Goal: Information Seeking & Learning: Learn about a topic

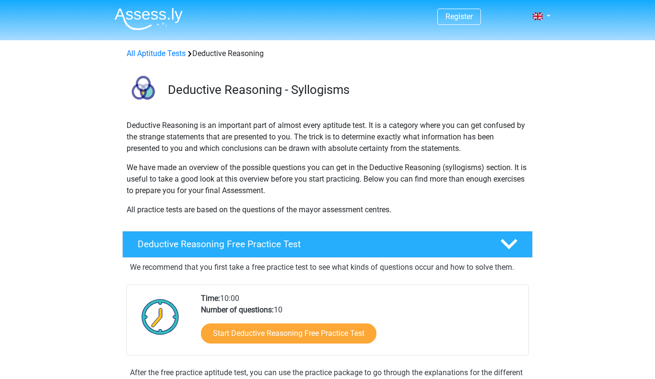
scroll to position [268, 0]
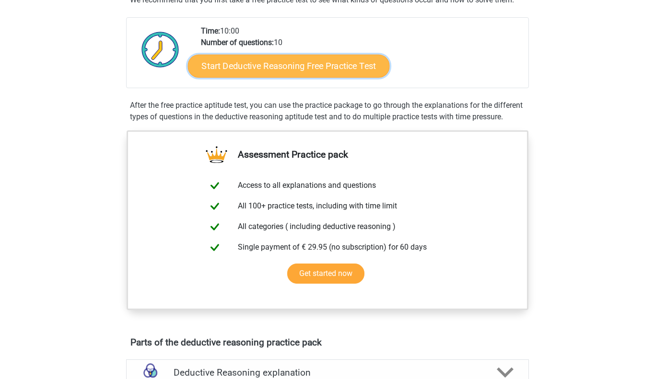
click at [245, 63] on link "Start Deductive Reasoning Free Practice Test" at bounding box center [289, 65] width 202 height 23
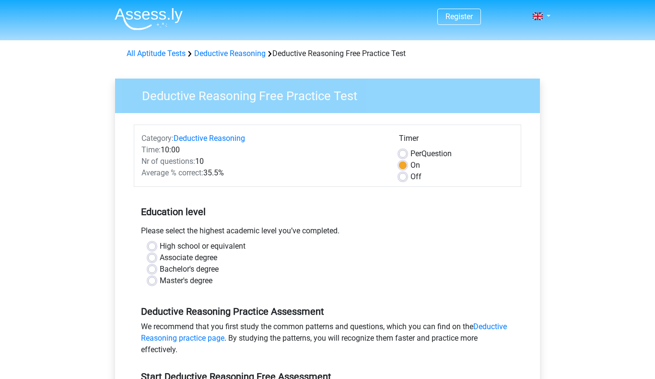
click at [229, 71] on div "Deductive Reasoning Free Practice Test Category: Deductive Reasoning Time: 10:0…" at bounding box center [327, 283] width 440 height 441
click at [410, 176] on label "Off" at bounding box center [415, 177] width 11 height 12
click at [405, 176] on input "Off" at bounding box center [403, 176] width 8 height 10
radio input "true"
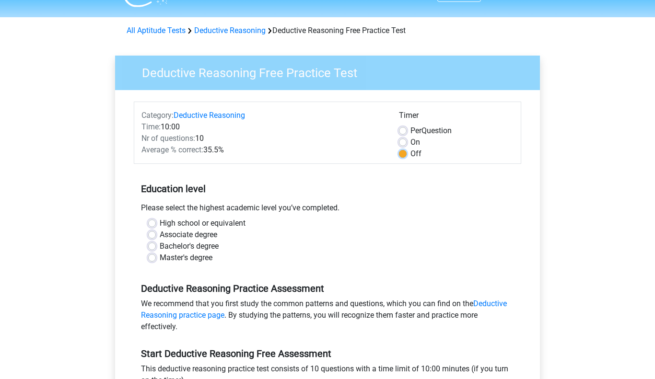
scroll to position [25, 0]
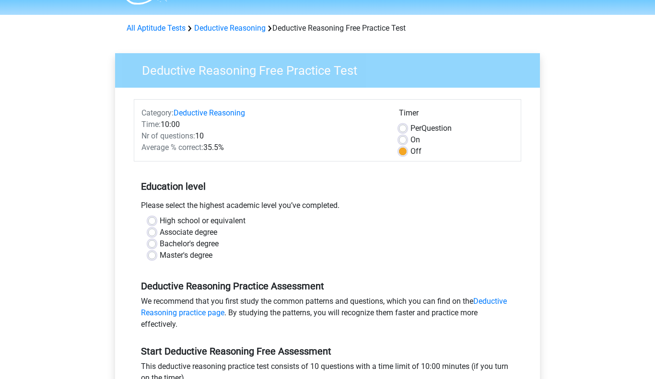
click at [160, 219] on label "High school or equivalent" at bounding box center [203, 221] width 86 height 12
click at [150, 219] on input "High school or equivalent" at bounding box center [152, 220] width 8 height 10
radio input "true"
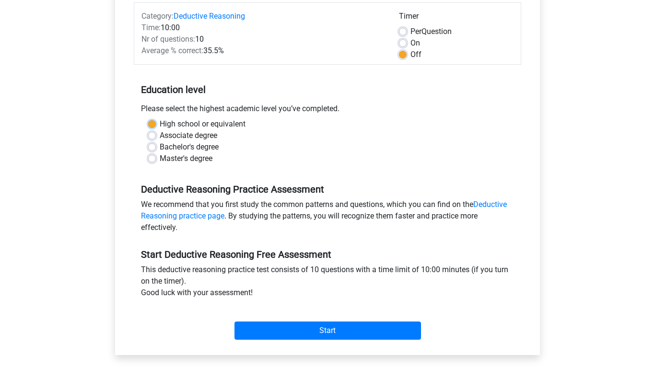
scroll to position [125, 0]
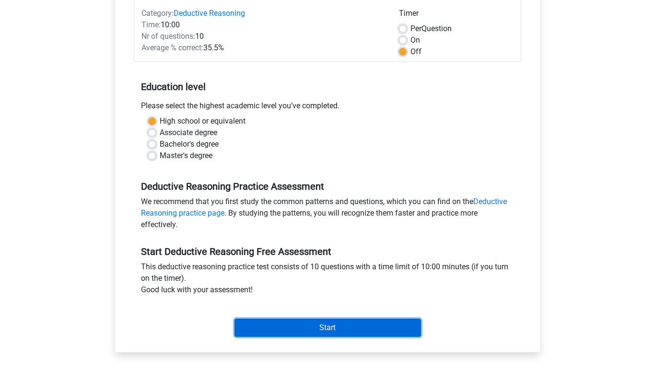
click at [291, 326] on input "Start" at bounding box center [327, 328] width 186 height 18
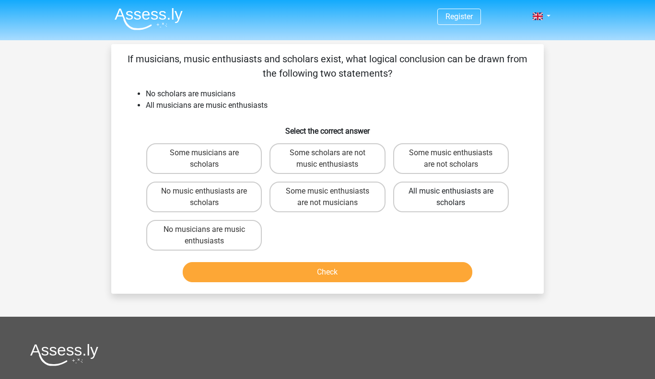
click at [425, 194] on label "All music enthusiasts are scholars" at bounding box center [451, 197] width 116 height 31
click at [451, 194] on input "All music enthusiasts are scholars" at bounding box center [454, 194] width 6 height 6
radio input "true"
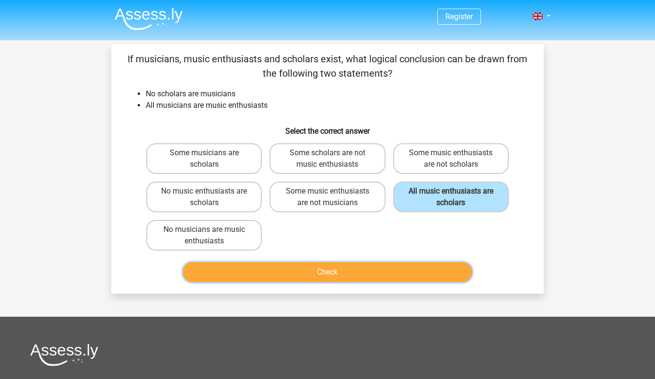
click at [356, 271] on button "Check" at bounding box center [328, 272] width 290 height 20
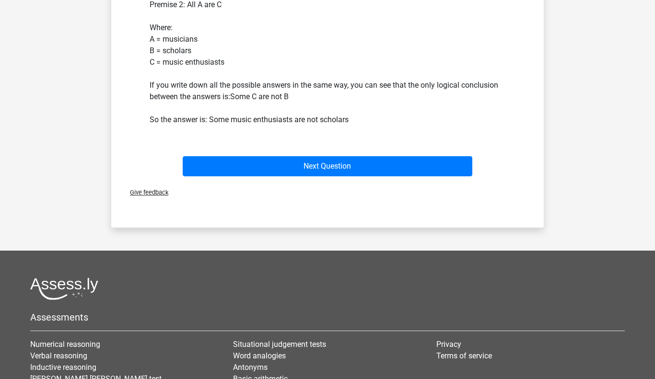
scroll to position [330, 0]
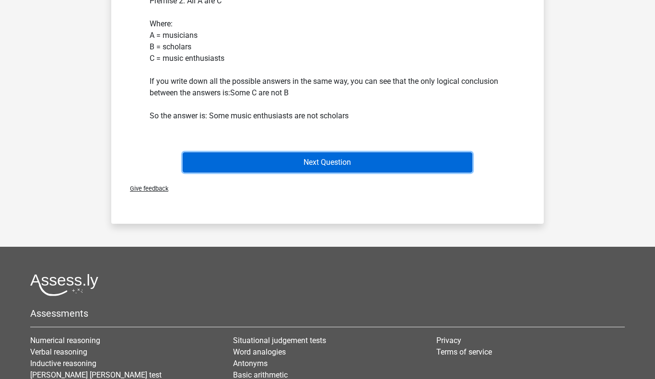
click at [352, 160] on button "Next Question" at bounding box center [328, 162] width 290 height 20
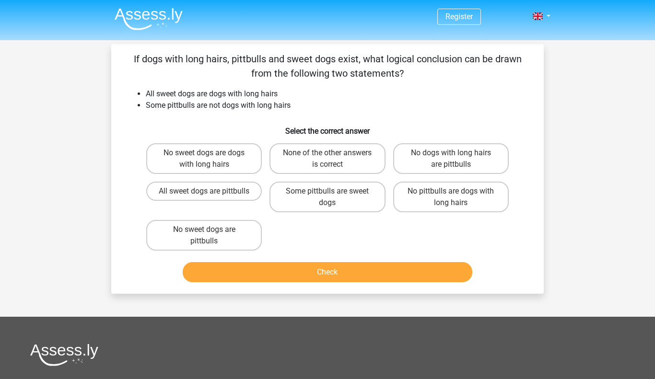
scroll to position [0, 0]
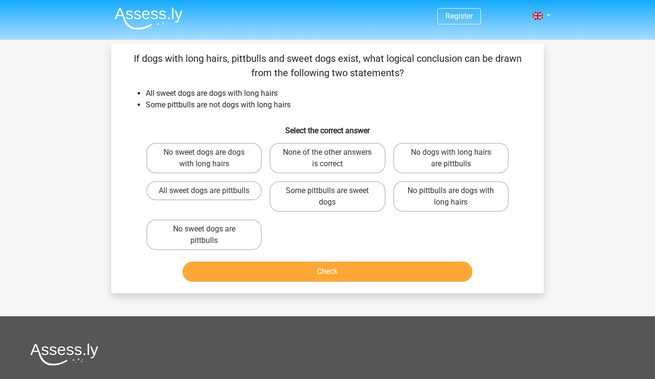
click at [31, 168] on div "Register Nederlands English" at bounding box center [327, 285] width 655 height 570
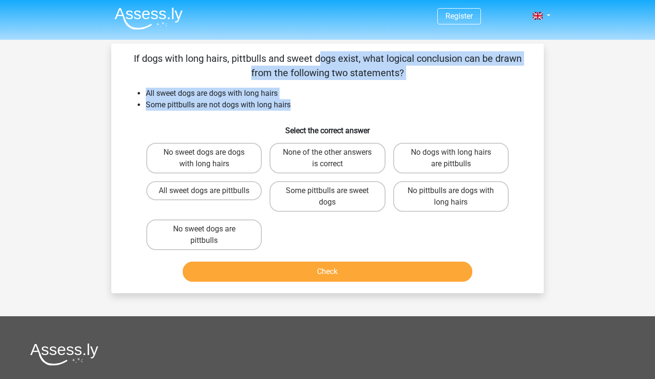
drag, startPoint x: 133, startPoint y: 54, endPoint x: 320, endPoint y: 105, distance: 194.2
click at [320, 105] on div "If dogs with long hairs, pittbulls and sweet dogs exist, what logical conclusio…" at bounding box center [327, 168] width 425 height 234
copy div "If dogs with long hairs, pittbulls and sweet dogs exist, what logical conclusio…"
click at [208, 71] on p "If dogs with long hairs, pittbulls and sweet dogs exist, what logical conclusio…" at bounding box center [328, 65] width 402 height 29
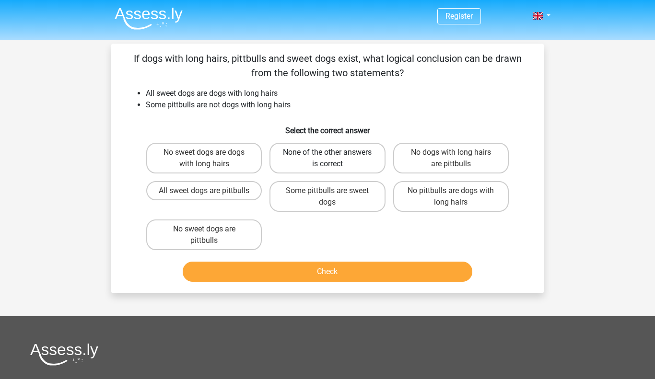
click at [309, 150] on label "None of the other answers is correct" at bounding box center [327, 158] width 116 height 31
click at [327, 152] on input "None of the other answers is correct" at bounding box center [330, 155] width 6 height 6
radio input "true"
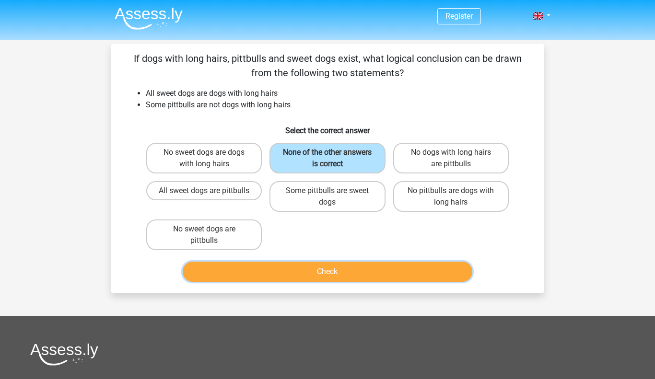
click at [290, 275] on button "Check" at bounding box center [328, 272] width 290 height 20
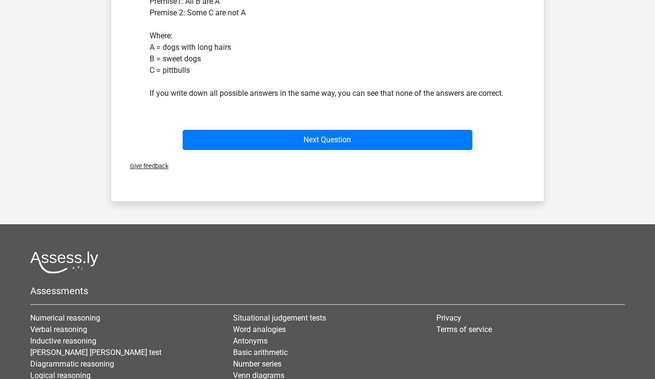
scroll to position [328, 0]
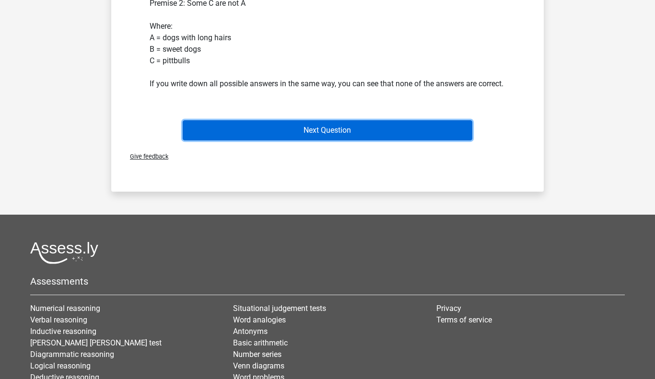
click at [253, 140] on button "Next Question" at bounding box center [328, 130] width 290 height 20
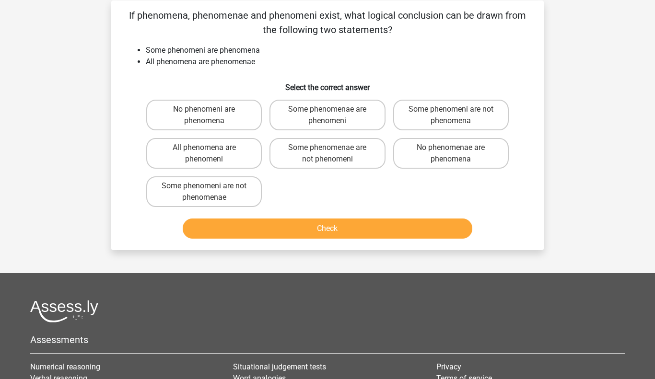
scroll to position [45, 0]
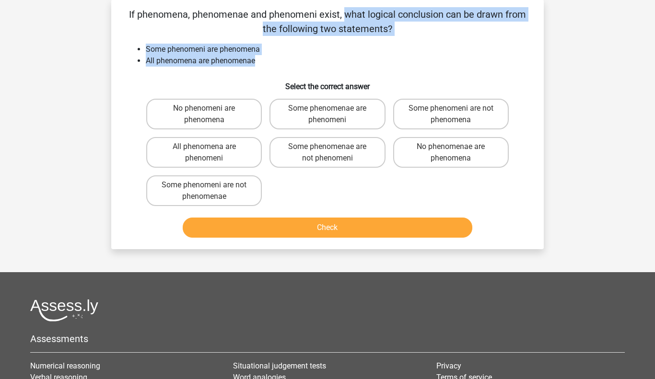
drag, startPoint x: 130, startPoint y: 13, endPoint x: 279, endPoint y: 61, distance: 156.5
click at [279, 61] on div "If phenomena, phenomenae and phenomeni exist, what logical conclusion can be dr…" at bounding box center [327, 124] width 425 height 234
copy div "If phenomena, phenomenae and phenomeni exist, what logical conclusion can be dr…"
click at [107, 93] on div "Question 3 of 10 Question category: deductive reasoning set 1 If phenomena, phe…" at bounding box center [328, 125] width 448 height 250
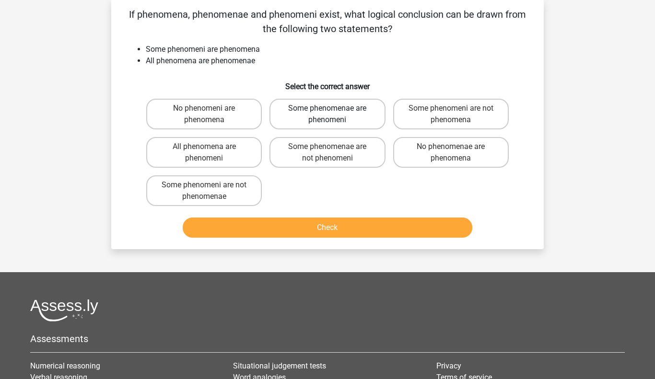
click at [321, 110] on label "Some phenomenae are phenomeni" at bounding box center [327, 114] width 116 height 31
click at [327, 110] on input "Some phenomenae are phenomeni" at bounding box center [330, 111] width 6 height 6
radio input "true"
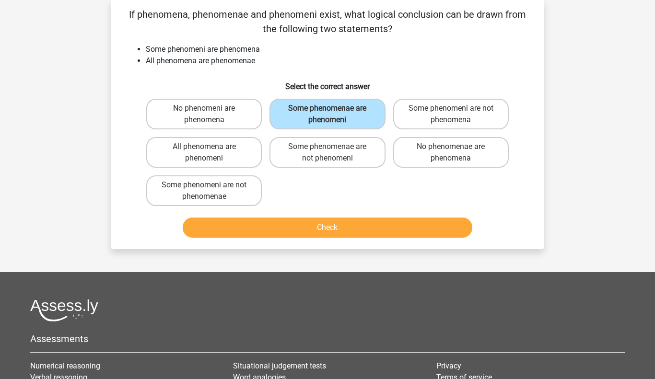
click at [121, 58] on div "If phenomena, phenomenae and phenomeni exist, what logical conclusion can be dr…" at bounding box center [327, 124] width 425 height 234
click at [147, 92] on div "If phenomena, phenomenae and phenomeni exist, what logical conclusion can be dr…" at bounding box center [327, 124] width 425 height 234
drag, startPoint x: 152, startPoint y: 94, endPoint x: 261, endPoint y: 152, distance: 122.9
click at [261, 152] on div "If phenomena, phenomenae and phenomeni exist, what logical conclusion can be dr…" at bounding box center [327, 124] width 425 height 234
drag, startPoint x: 163, startPoint y: 86, endPoint x: 304, endPoint y: 185, distance: 171.8
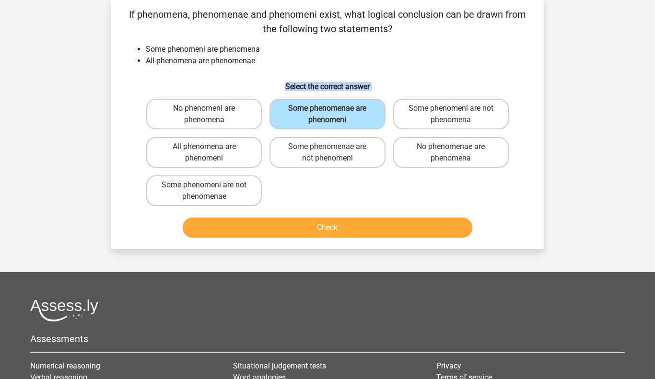
click at [304, 185] on div "If phenomena, phenomenae and phenomeni exist, what logical conclusion can be dr…" at bounding box center [327, 124] width 425 height 234
click at [304, 185] on div "No phenomeni are phenomena Some phenomenae are phenomeni Some phenomeni are not…" at bounding box center [327, 152] width 370 height 115
click at [309, 221] on button "Check" at bounding box center [328, 228] width 290 height 20
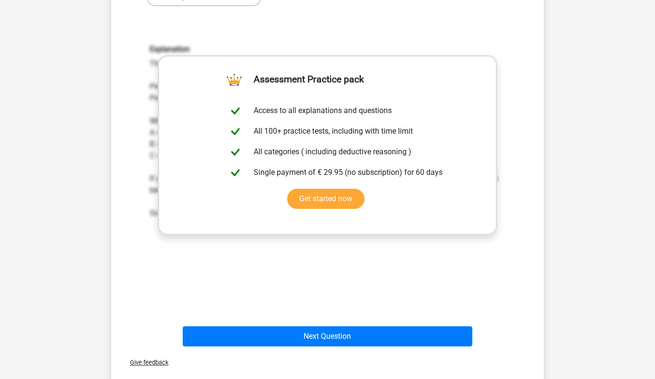
scroll to position [347, 0]
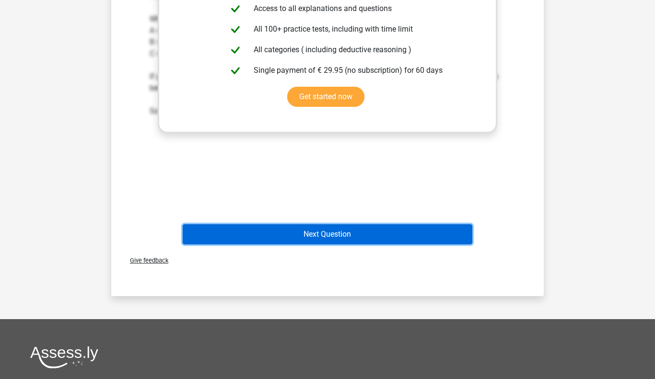
click at [308, 234] on button "Next Question" at bounding box center [328, 234] width 290 height 20
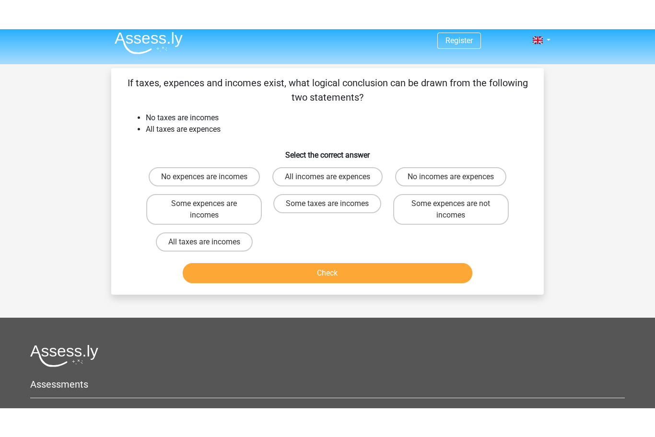
scroll to position [0, 0]
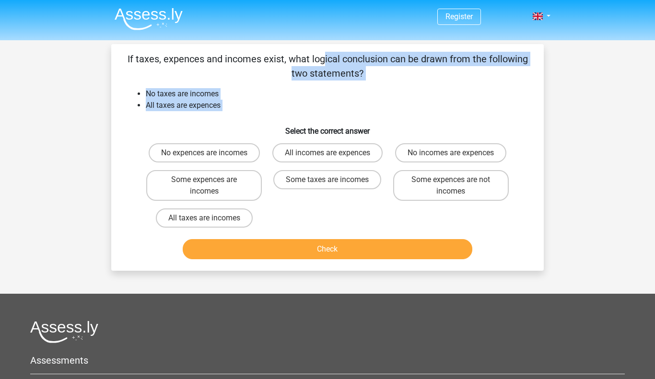
drag, startPoint x: 124, startPoint y: 54, endPoint x: 280, endPoint y: 126, distance: 171.6
click at [280, 126] on div "If taxes, expences and incomes exist, what logical conclusion can be drawn from…" at bounding box center [327, 157] width 425 height 211
copy div "If taxes, expences and incomes exist, what logical conclusion can be drawn from…"
click at [125, 129] on div "If taxes, expences and incomes exist, what logical conclusion can be drawn from…" at bounding box center [327, 157] width 425 height 211
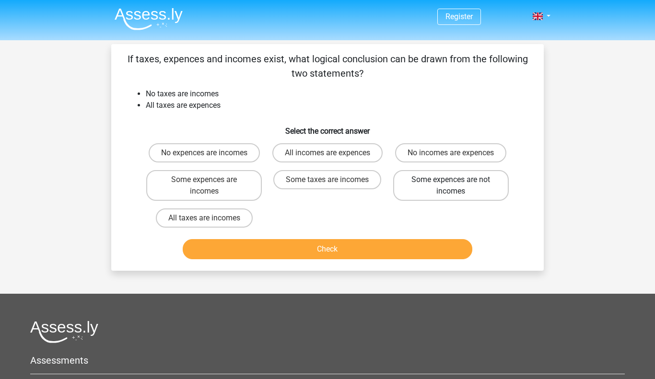
click at [411, 175] on label "Some expences are not incomes" at bounding box center [451, 185] width 116 height 31
click at [451, 180] on input "Some expences are not incomes" at bounding box center [454, 183] width 6 height 6
radio input "true"
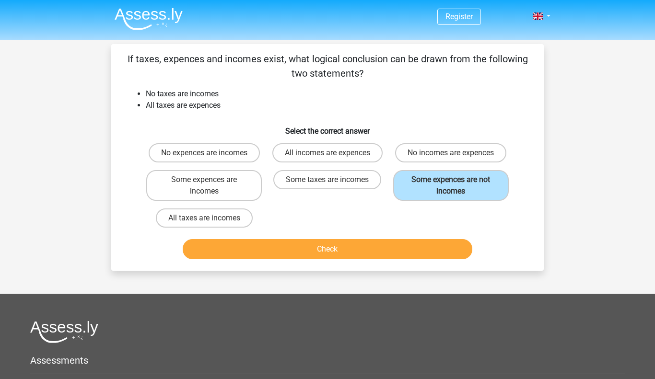
click at [344, 82] on div "If taxes, expences and incomes exist, what logical conclusion can be drawn from…" at bounding box center [327, 157] width 425 height 211
click at [145, 120] on h6 "Select the correct answer" at bounding box center [328, 127] width 402 height 17
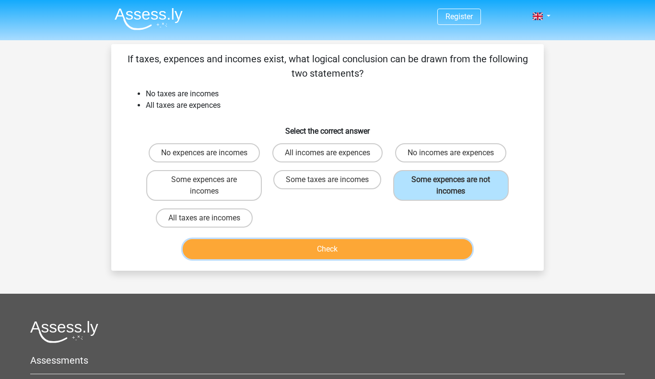
click at [263, 245] on button "Check" at bounding box center [328, 249] width 290 height 20
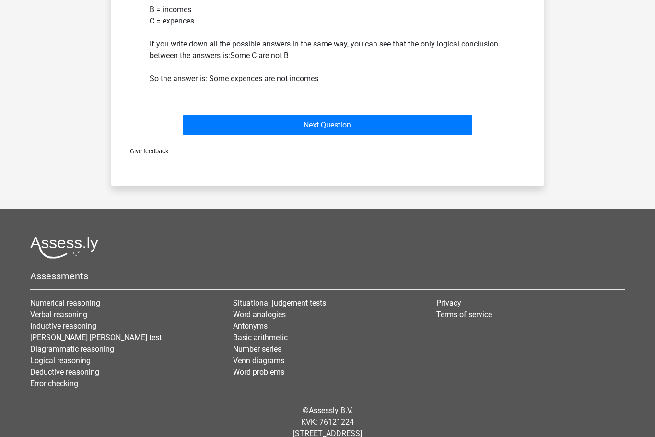
scroll to position [393, 0]
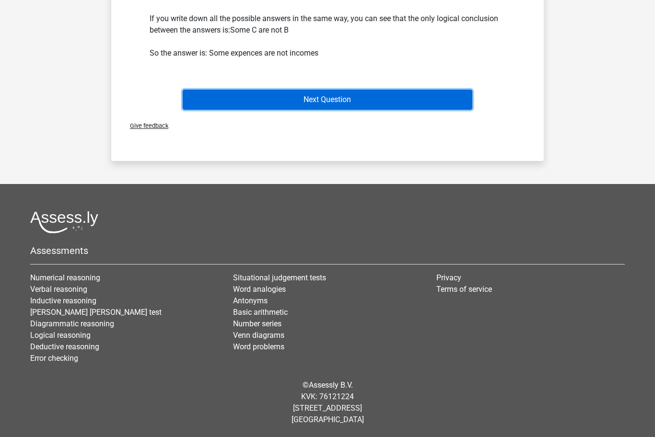
click at [319, 93] on button "Next Question" at bounding box center [328, 100] width 290 height 20
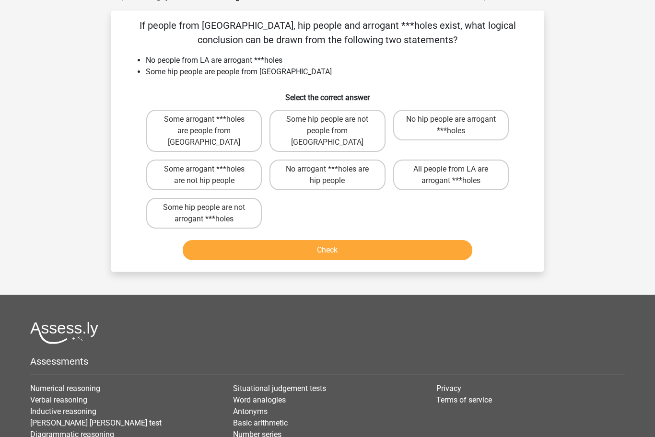
scroll to position [48, 0]
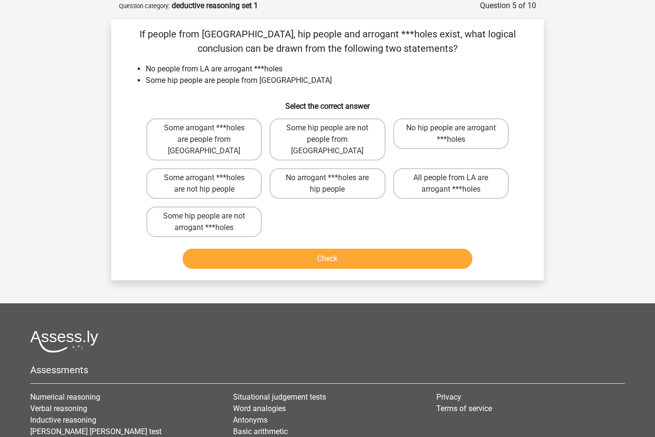
click at [135, 30] on p "If people from [GEOGRAPHIC_DATA], hip people and arrogant ***holes exist, what …" at bounding box center [328, 41] width 402 height 29
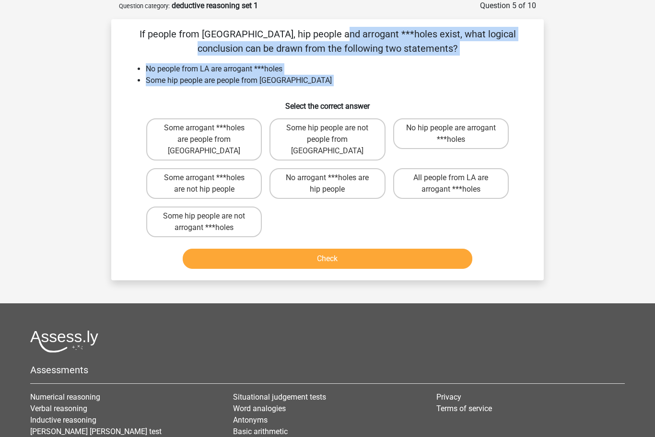
drag, startPoint x: 135, startPoint y: 30, endPoint x: 281, endPoint y: 82, distance: 154.8
click at [281, 82] on div "If people from LA, hip people and arrogant ***holes exist, what logical conclus…" at bounding box center [327, 150] width 425 height 246
copy div "If people from LA, hip people and arrogant ***holes exist, what logical conclus…"
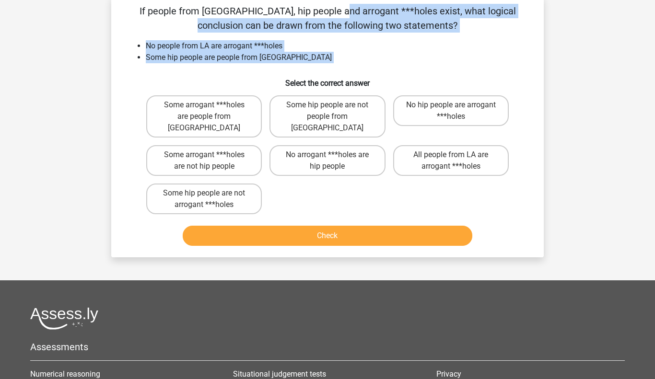
click at [322, 50] on li "No people from LA are arrogant ***holes" at bounding box center [337, 46] width 383 height 12
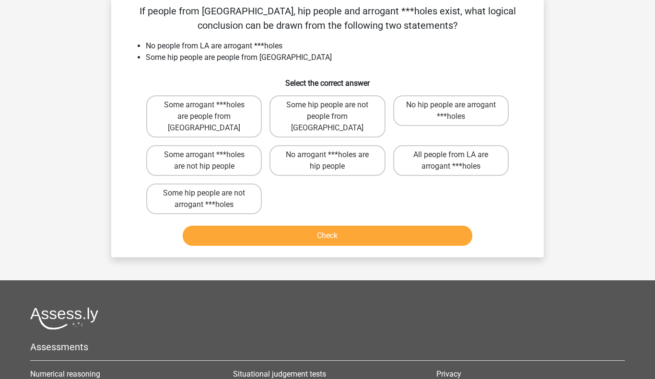
click at [120, 110] on div "If people from LA, hip people and arrogant ***holes exist, what logical conclus…" at bounding box center [327, 127] width 425 height 246
click at [177, 184] on label "Some hip people are not arrogant ***holes" at bounding box center [204, 199] width 116 height 31
click at [204, 193] on input "Some hip people are not arrogant ***holes" at bounding box center [207, 196] width 6 height 6
radio input "true"
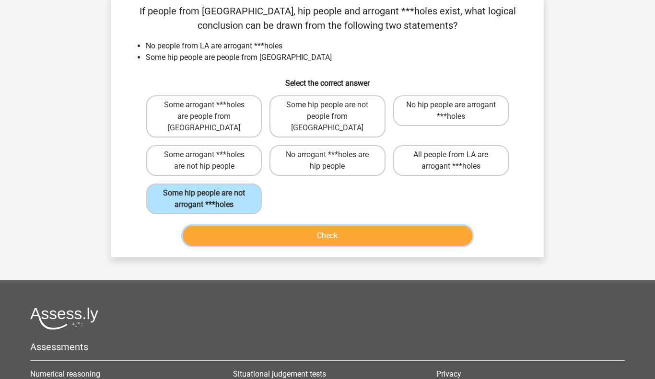
click at [245, 229] on button "Check" at bounding box center [328, 236] width 290 height 20
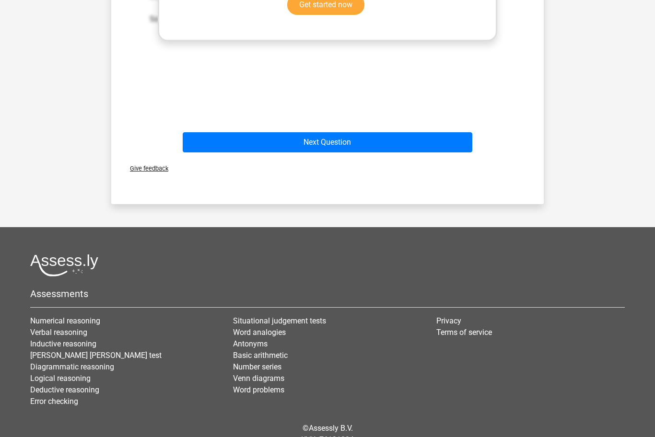
scroll to position [478, 0]
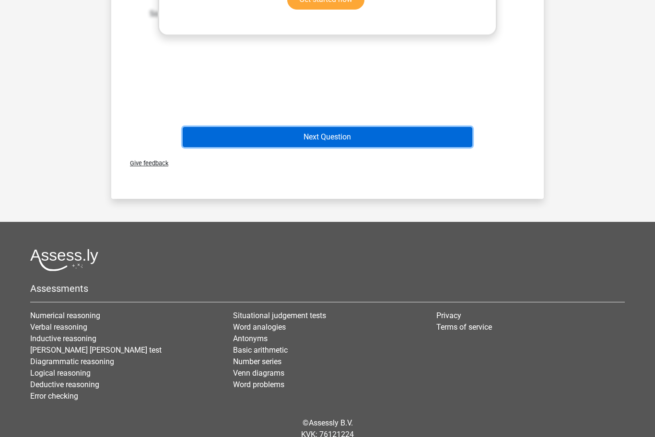
click at [292, 128] on button "Next Question" at bounding box center [328, 137] width 290 height 20
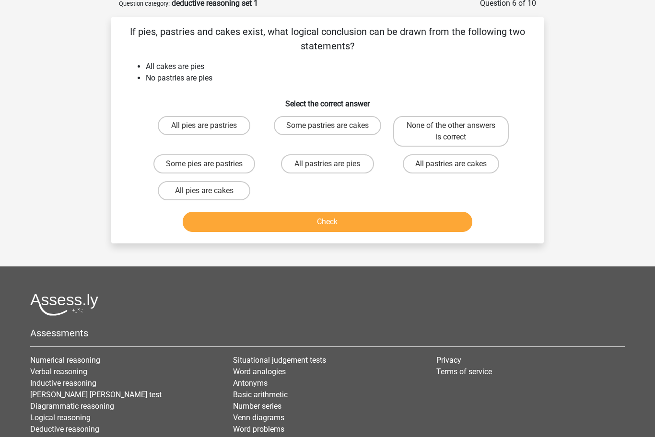
scroll to position [48, 0]
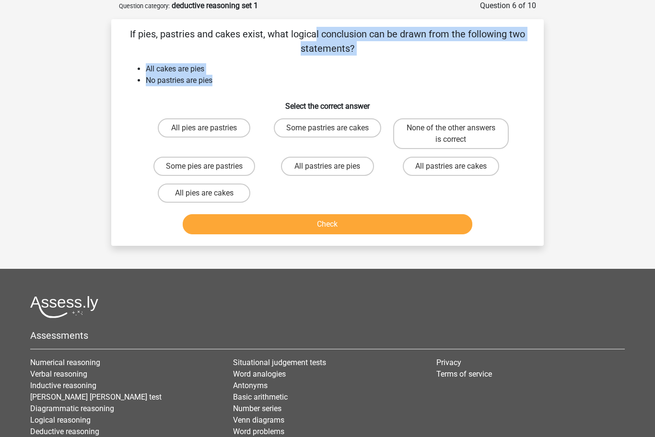
drag, startPoint x: 125, startPoint y: 31, endPoint x: 229, endPoint y: 82, distance: 116.6
click at [229, 82] on div "If pies, pastries and cakes exist, what logical conclusion can be drawn from th…" at bounding box center [327, 132] width 425 height 211
copy div "If pies, pastries and cakes exist, what logical conclusion can be drawn from th…"
click at [133, 94] on h6 "Select the correct answer" at bounding box center [328, 102] width 402 height 17
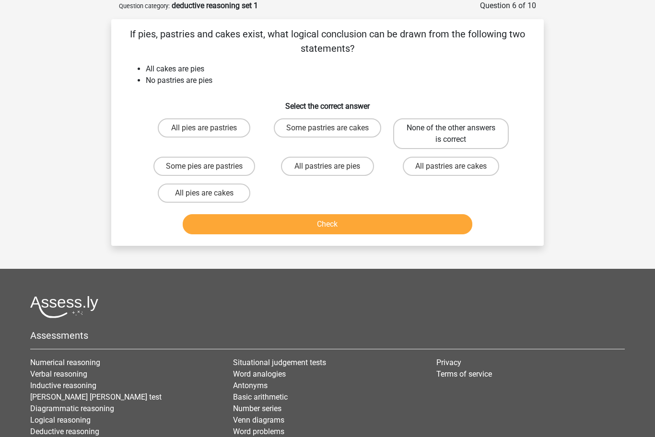
click at [433, 140] on label "None of the other answers is correct" at bounding box center [451, 133] width 116 height 31
click at [451, 134] on input "None of the other answers is correct" at bounding box center [454, 131] width 6 height 6
radio input "true"
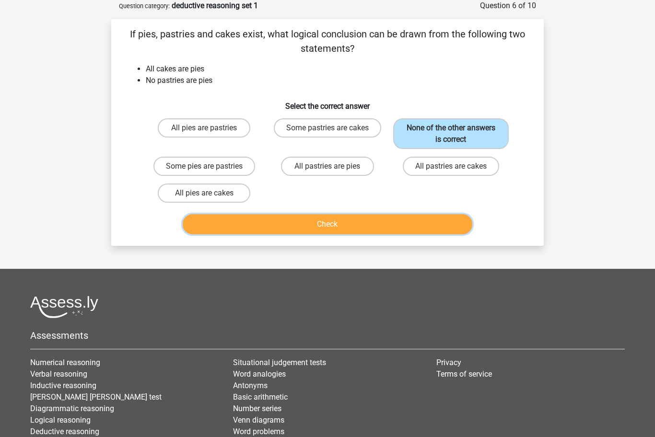
click at [386, 219] on button "Check" at bounding box center [328, 224] width 290 height 20
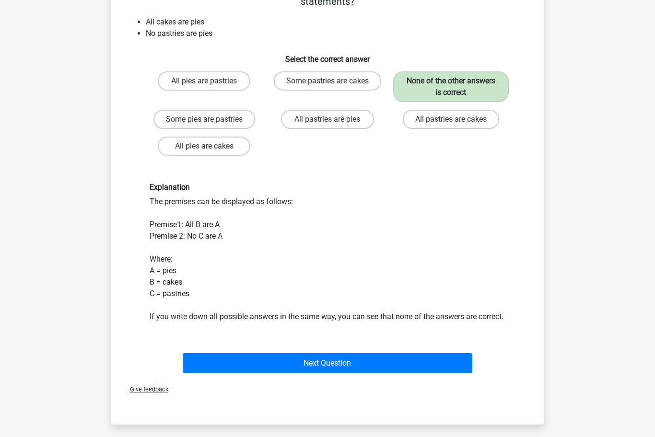
scroll to position [98, 0]
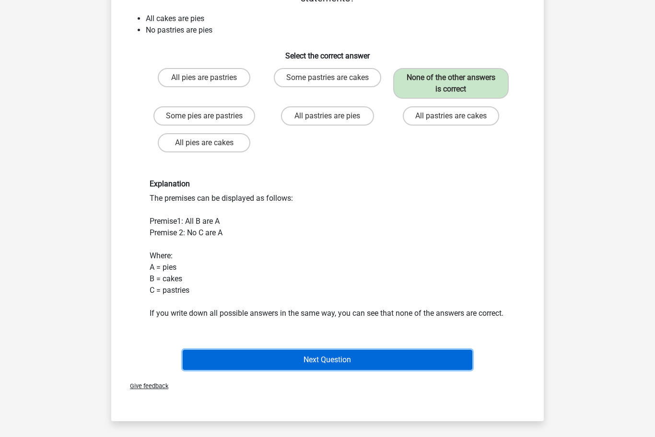
click at [323, 369] on button "Next Question" at bounding box center [328, 360] width 290 height 20
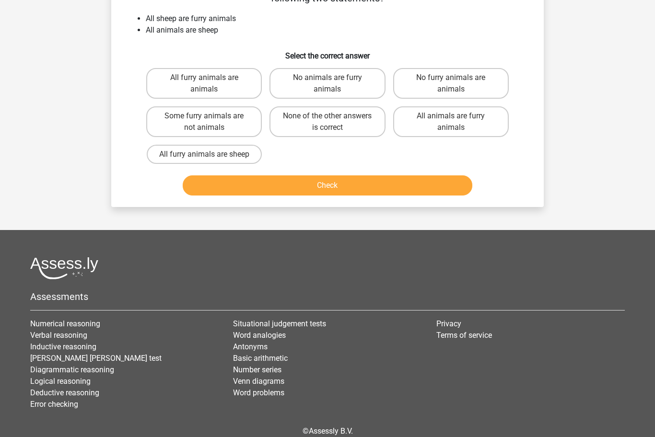
scroll to position [48, 0]
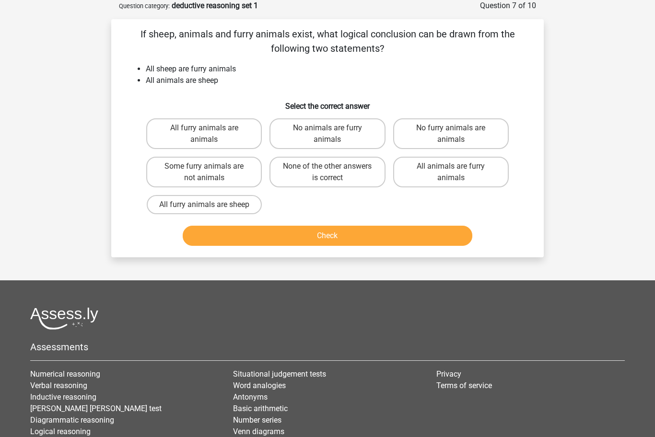
click at [316, 74] on li "All sheep are furry animals" at bounding box center [337, 69] width 383 height 12
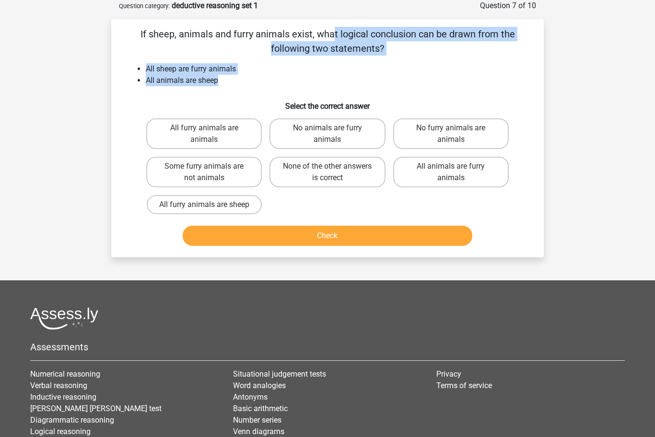
drag, startPoint x: 138, startPoint y: 35, endPoint x: 225, endPoint y: 81, distance: 98.4
click at [225, 81] on div "If sheep, animals and furry animals exist, what logical conclusion can be drawn…" at bounding box center [327, 138] width 425 height 223
copy div "If sheep, animals and furry animals exist, what logical conclusion can be drawn…"
click at [183, 105] on h6 "Select the correct answer" at bounding box center [328, 102] width 402 height 17
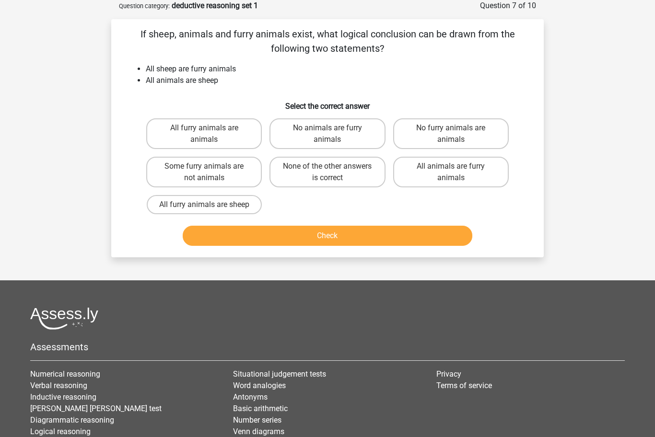
scroll to position [0, 0]
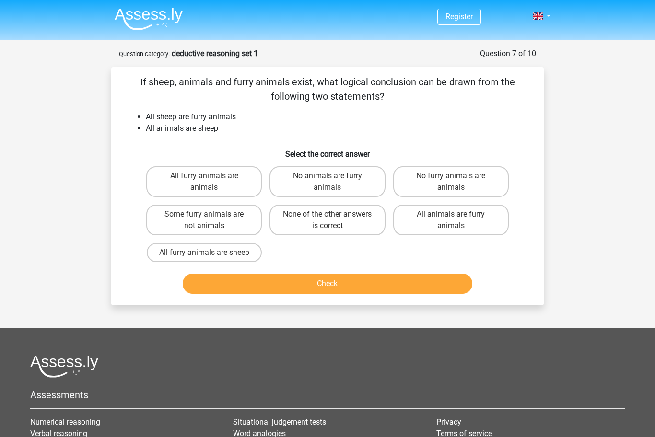
click at [233, 147] on h6 "Select the correct answer" at bounding box center [328, 150] width 402 height 17
click at [228, 179] on label "All furry animals are animals" at bounding box center [204, 181] width 116 height 31
click at [210, 179] on input "All furry animals are animals" at bounding box center [207, 179] width 6 height 6
radio input "true"
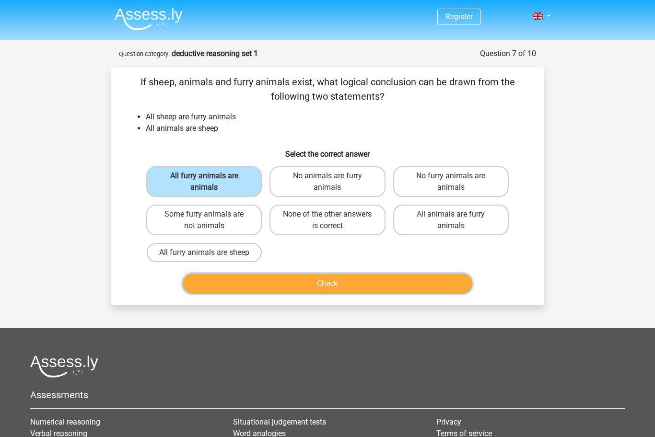
click at [263, 279] on button "Check" at bounding box center [328, 284] width 290 height 20
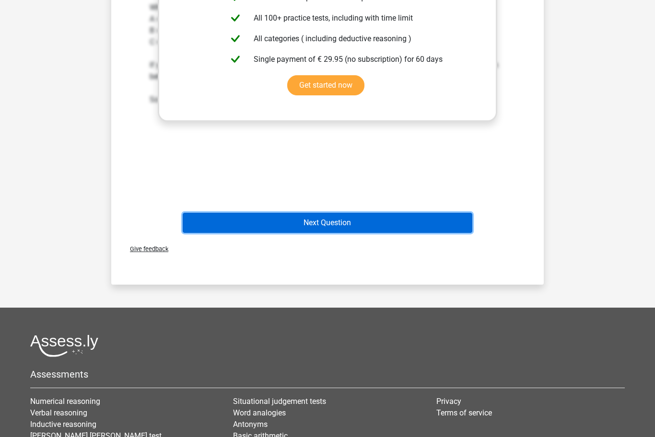
click at [292, 221] on button "Next Question" at bounding box center [328, 223] width 290 height 20
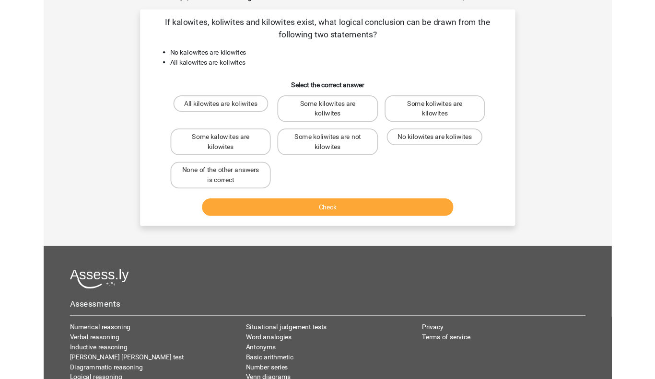
scroll to position [48, 0]
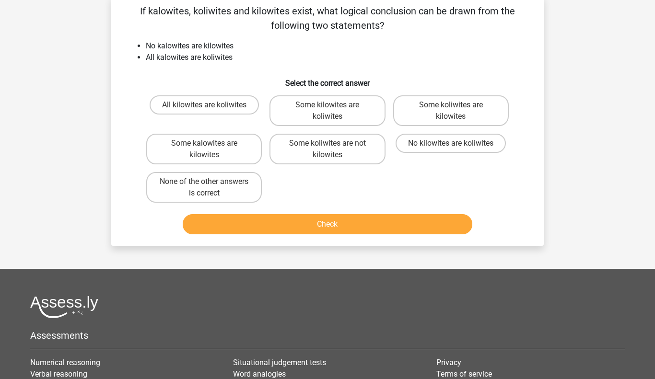
click at [175, 73] on h6 "Select the correct answer" at bounding box center [328, 79] width 402 height 17
click at [136, 9] on p "If kalowites, koliwites and kilowites exist, what logical conclusion can be dra…" at bounding box center [328, 18] width 402 height 29
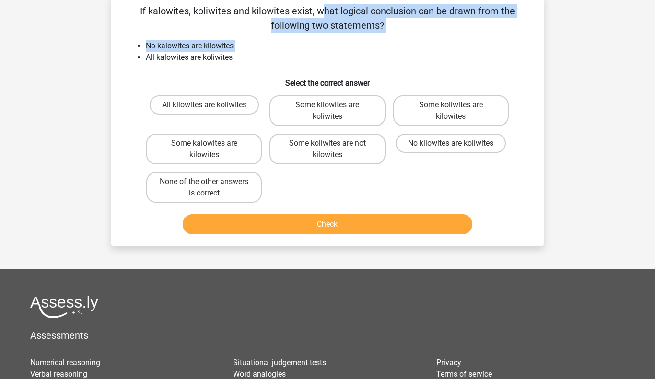
scroll to position [47, 0]
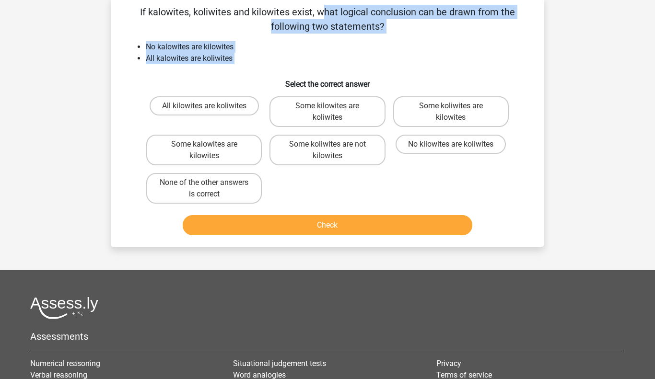
drag, startPoint x: 136, startPoint y: 9, endPoint x: 294, endPoint y: 62, distance: 167.4
click at [294, 62] on div "If kalowites, koliwites and kilowites exist, what logical conclusion can be dra…" at bounding box center [327, 122] width 425 height 234
copy div "If kalowites, koliwites and kilowites exist, what logical conclusion can be dra…"
click at [275, 60] on li "All kalowites are koliwites" at bounding box center [337, 59] width 383 height 12
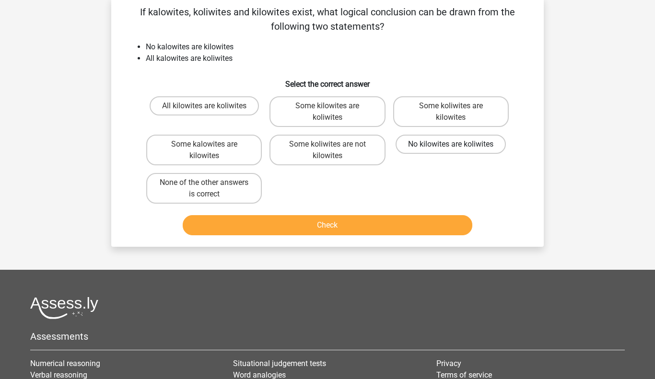
click at [410, 137] on label "No kilowites are koliwites" at bounding box center [451, 144] width 110 height 19
click at [451, 144] on input "No kilowites are koliwites" at bounding box center [454, 147] width 6 height 6
radio input "true"
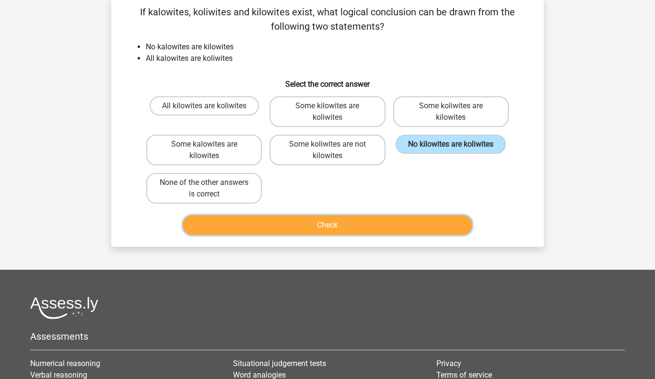
click at [377, 225] on button "Check" at bounding box center [328, 225] width 290 height 20
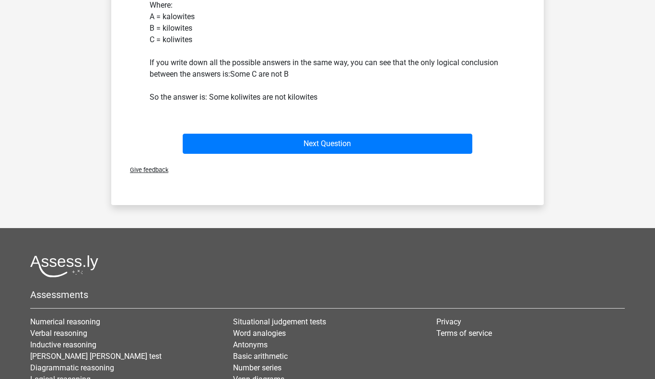
scroll to position [451, 0]
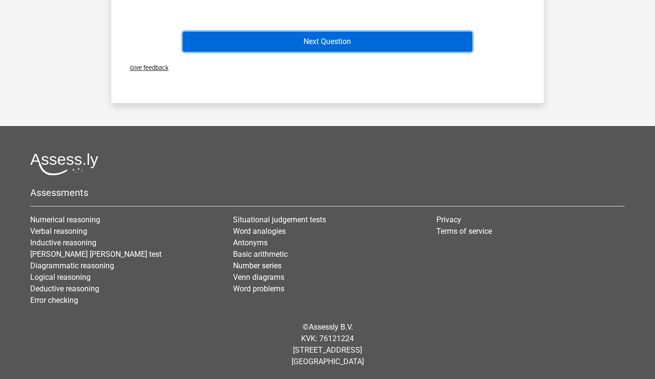
click at [343, 38] on button "Next Question" at bounding box center [328, 42] width 290 height 20
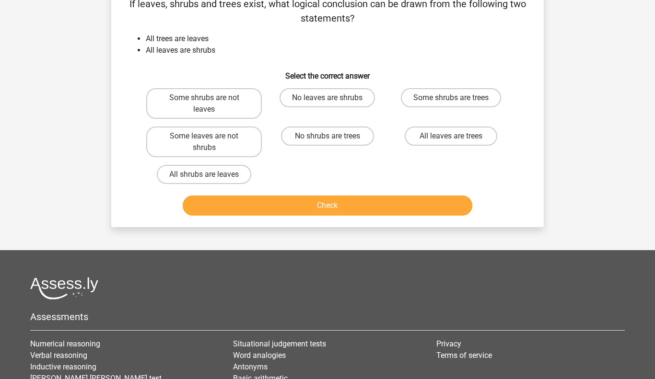
scroll to position [44, 0]
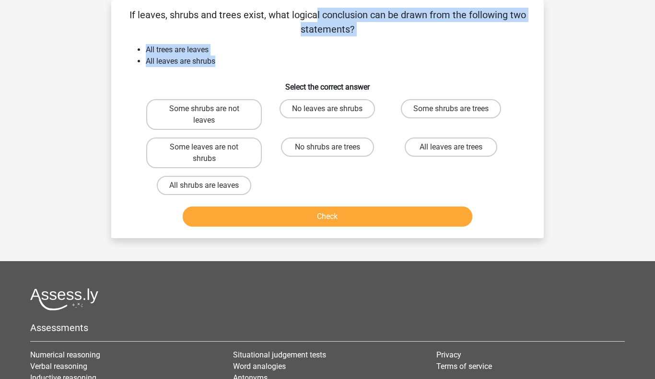
drag, startPoint x: 128, startPoint y: 13, endPoint x: 244, endPoint y: 59, distance: 125.4
click at [244, 59] on div "If leaves, shrubs and trees exist, what logical conclusion can be drawn from th…" at bounding box center [327, 119] width 425 height 223
copy div "If leaves, shrubs and trees exist, what logical conclusion can be drawn from th…"
click at [255, 76] on h6 "Select the correct answer" at bounding box center [328, 83] width 402 height 17
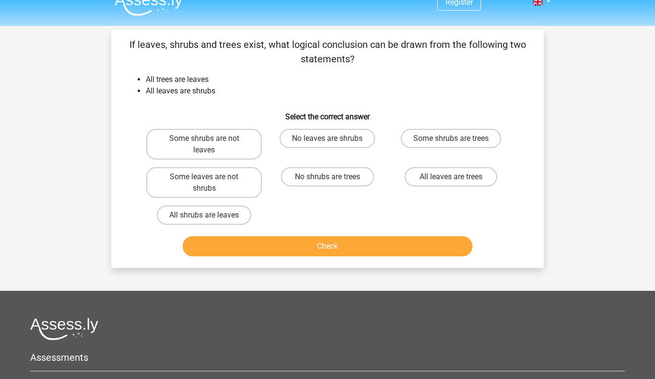
scroll to position [11, 0]
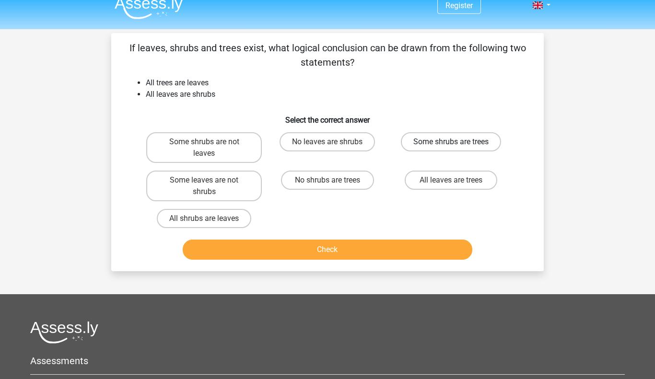
click at [427, 149] on label "Some shrubs are trees" at bounding box center [451, 141] width 100 height 19
click at [451, 148] on input "Some shrubs are trees" at bounding box center [454, 145] width 6 height 6
radio input "true"
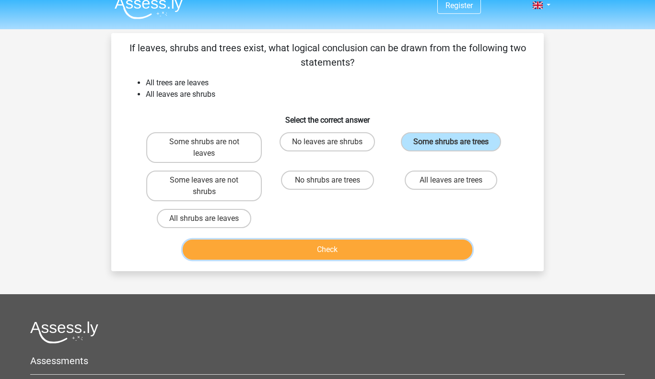
click at [397, 246] on button "Check" at bounding box center [328, 250] width 290 height 20
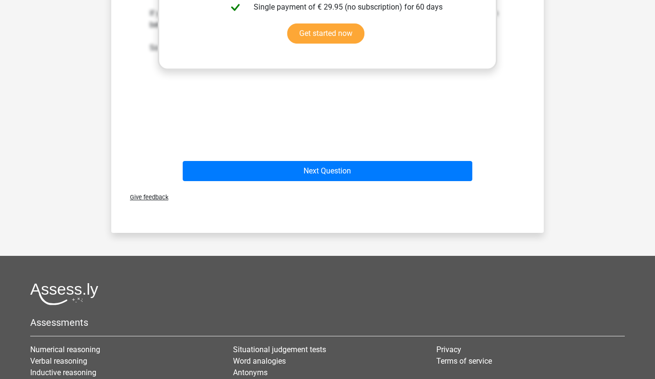
scroll to position [409, 0]
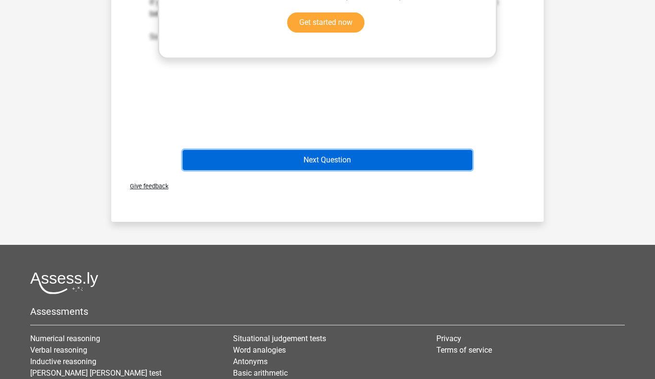
click at [324, 152] on button "Next Question" at bounding box center [328, 160] width 290 height 20
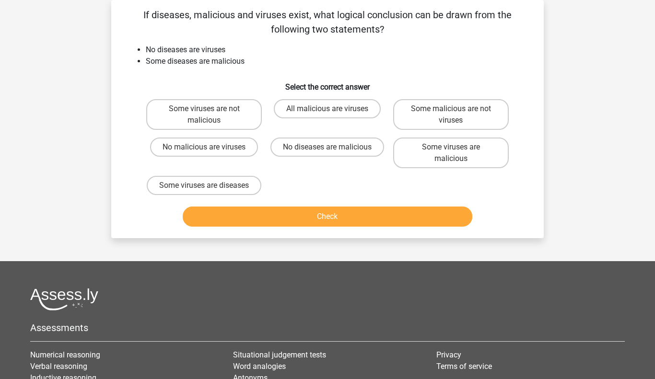
scroll to position [0, 0]
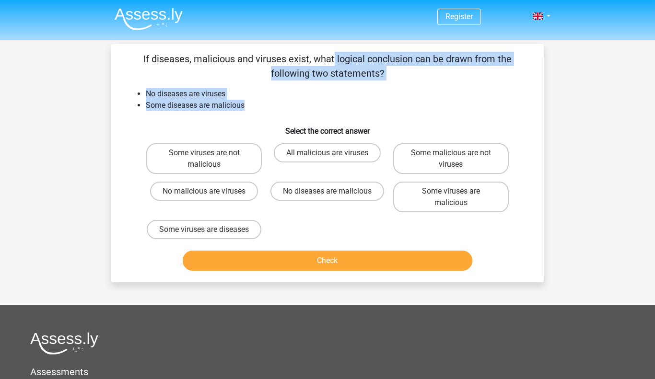
drag, startPoint x: 142, startPoint y: 56, endPoint x: 297, endPoint y: 107, distance: 162.7
click at [297, 107] on div "If diseases, malicious and viruses exist, what logical conclusion can be drawn …" at bounding box center [327, 163] width 425 height 223
copy div "If diseases, malicious and viruses exist, what logical conclusion can be drawn …"
click at [297, 107] on li "Some diseases are malicious" at bounding box center [337, 106] width 383 height 12
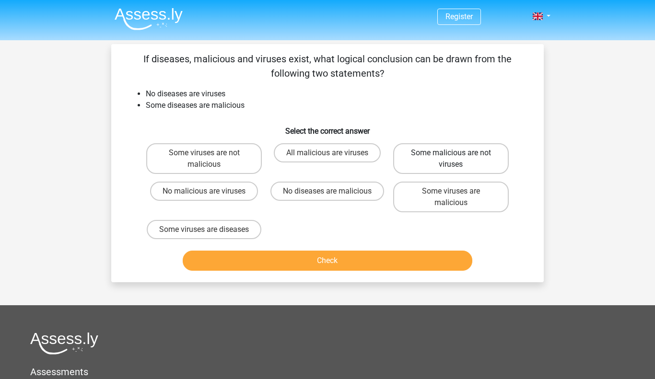
click at [445, 149] on label "Some malicious are not viruses" at bounding box center [451, 158] width 116 height 31
click at [451, 153] on input "Some malicious are not viruses" at bounding box center [454, 156] width 6 height 6
radio input "true"
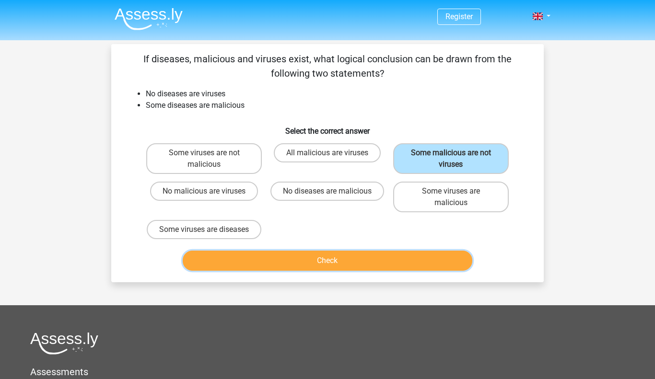
click at [379, 271] on button "Check" at bounding box center [328, 261] width 290 height 20
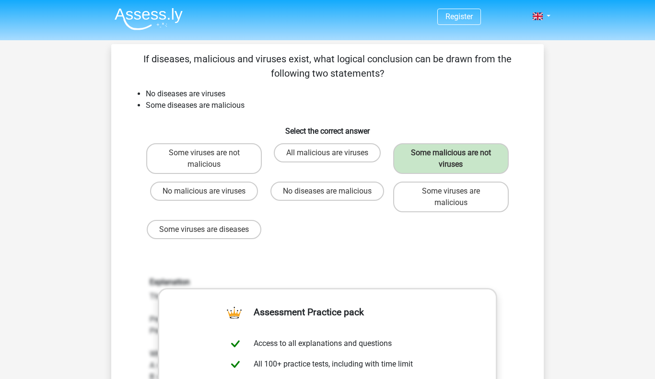
scroll to position [540, 0]
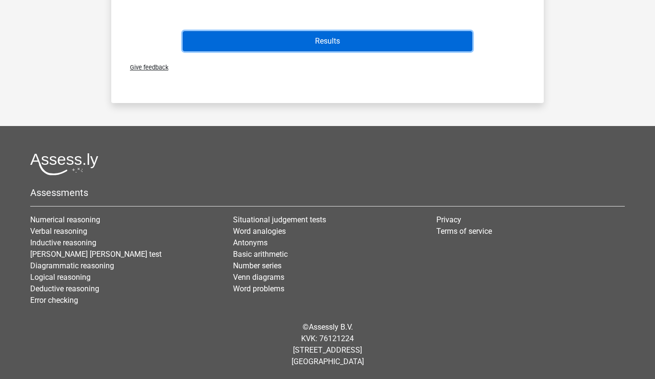
click at [259, 43] on button "Results" at bounding box center [328, 41] width 290 height 20
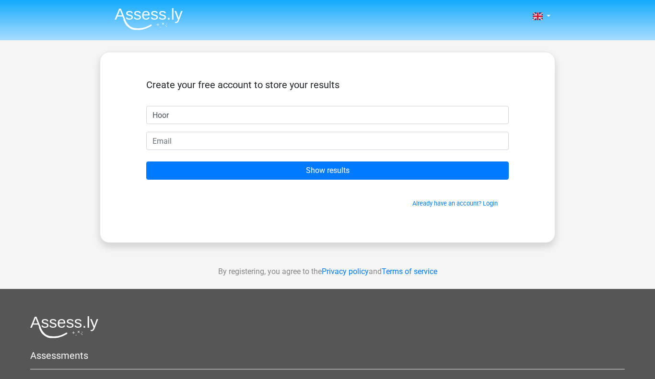
type input "Hoor"
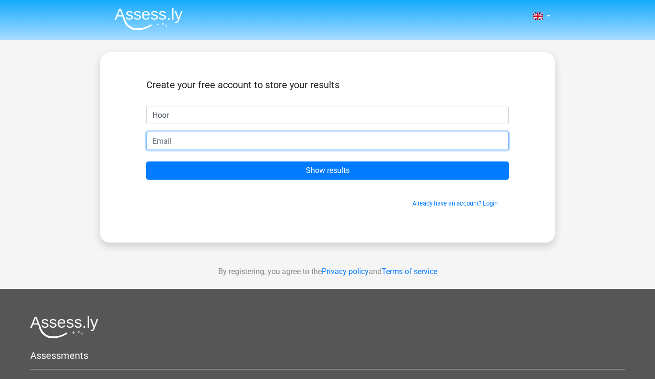
click at [202, 140] on input "email" at bounding box center [327, 141] width 362 height 18
type input "15ghookha97@g.alsahwa.edu.om"
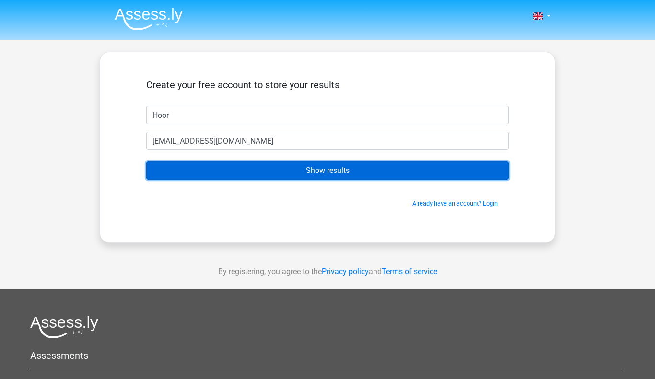
click at [230, 167] on input "Show results" at bounding box center [327, 171] width 362 height 18
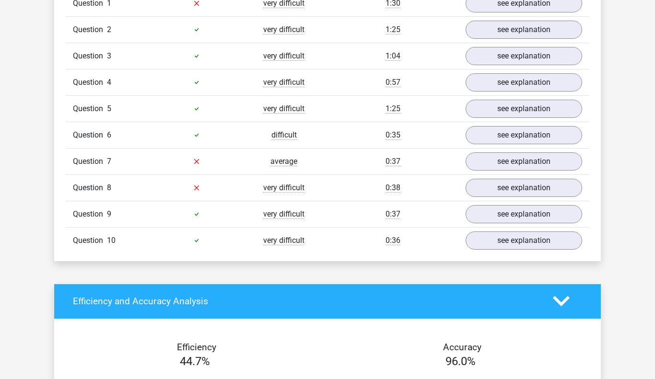
scroll to position [819, 0]
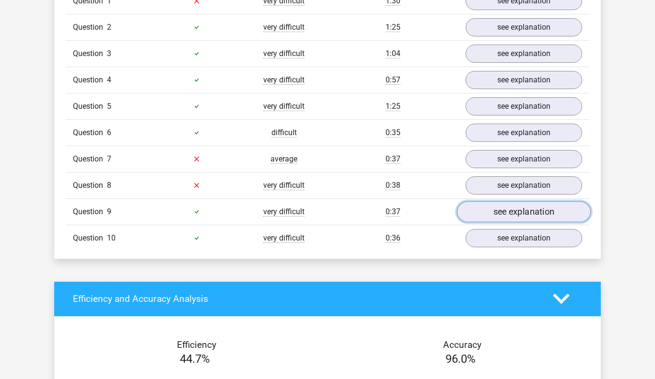
click at [486, 211] on link "see explanation" at bounding box center [524, 211] width 134 height 21
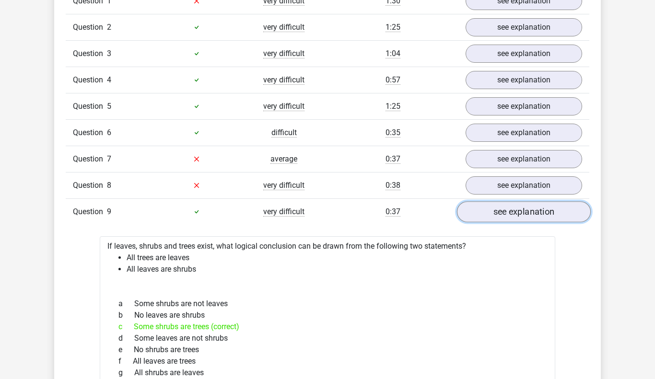
click at [486, 211] on link "see explanation" at bounding box center [524, 211] width 134 height 21
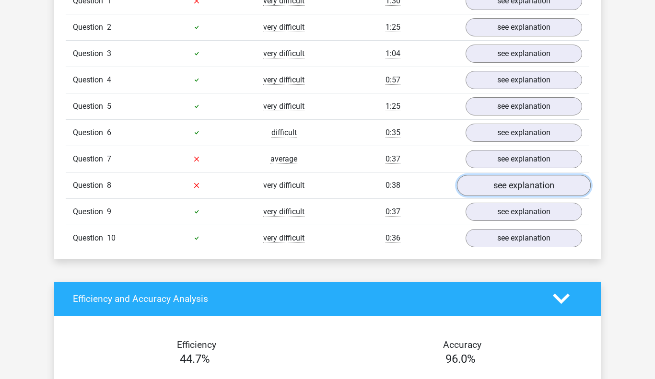
click at [492, 180] on link "see explanation" at bounding box center [524, 185] width 134 height 21
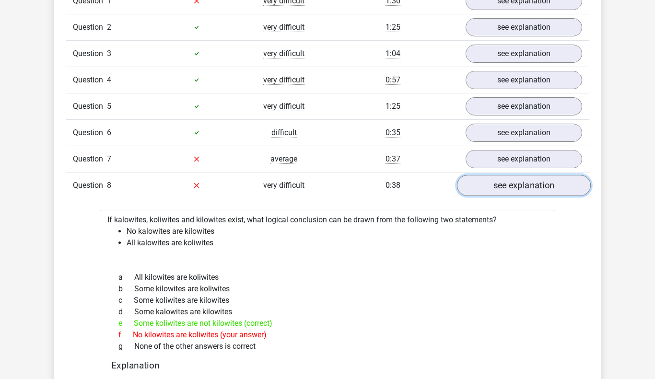
click at [492, 180] on link "see explanation" at bounding box center [524, 185] width 134 height 21
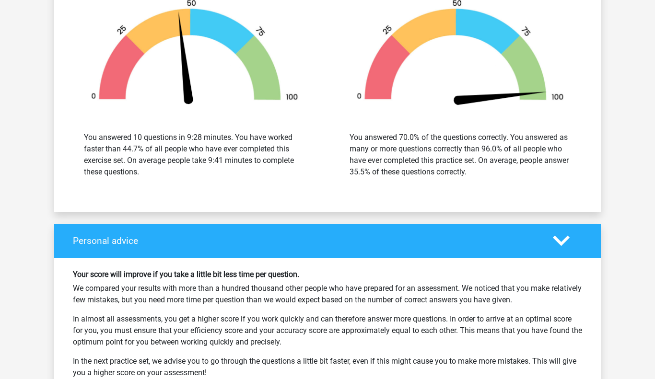
scroll to position [1195, 0]
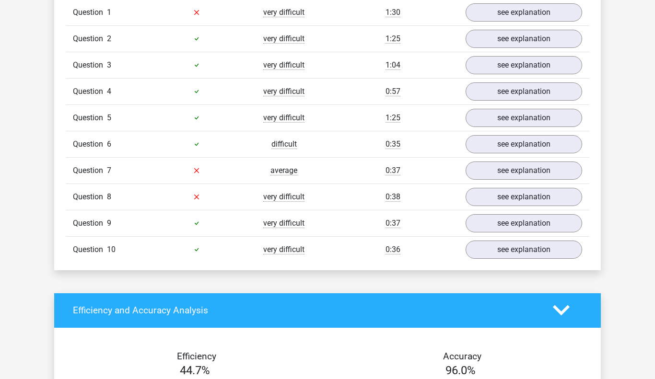
scroll to position [808, 0]
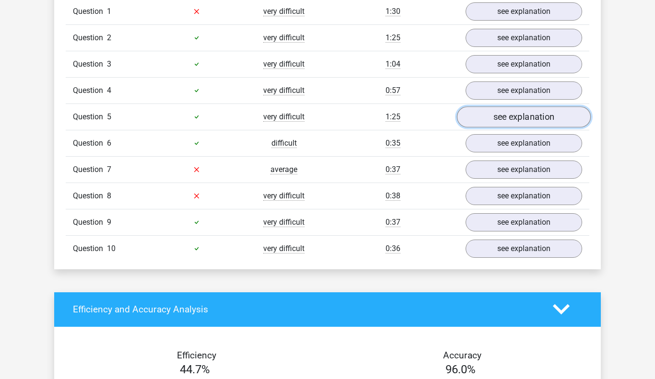
click at [555, 112] on link "see explanation" at bounding box center [524, 116] width 134 height 21
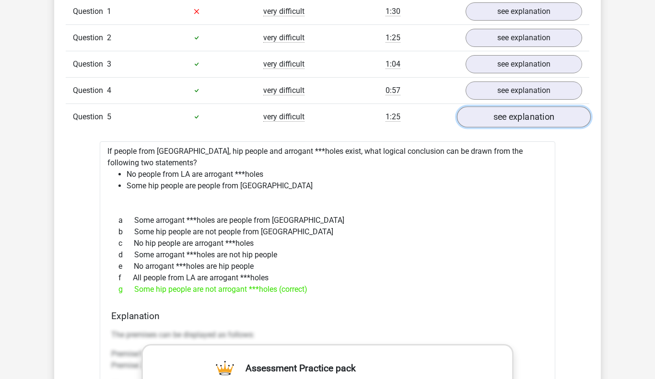
click at [555, 112] on link "see explanation" at bounding box center [524, 116] width 134 height 21
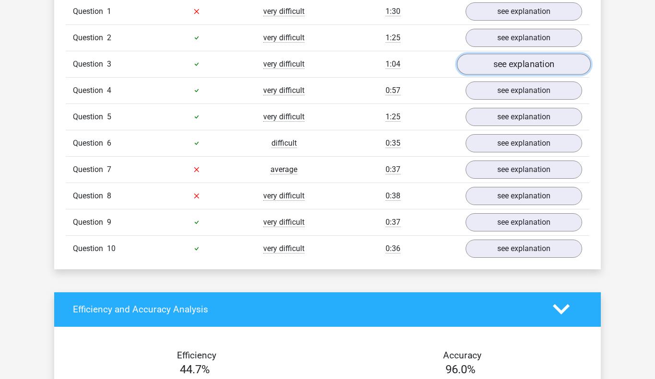
click at [530, 56] on link "see explanation" at bounding box center [524, 64] width 134 height 21
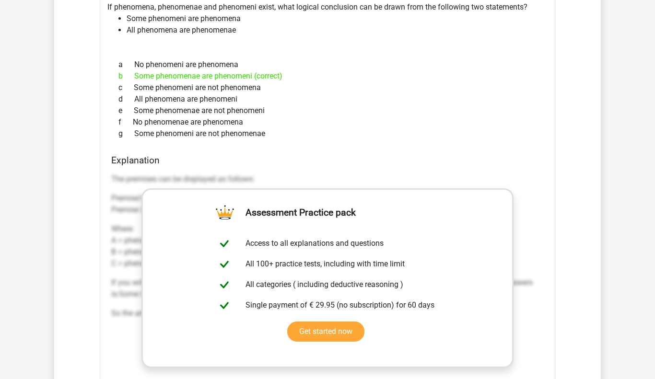
click at [528, 75] on div "b Some phenomenae are phenomeni (correct)" at bounding box center [327, 76] width 432 height 12
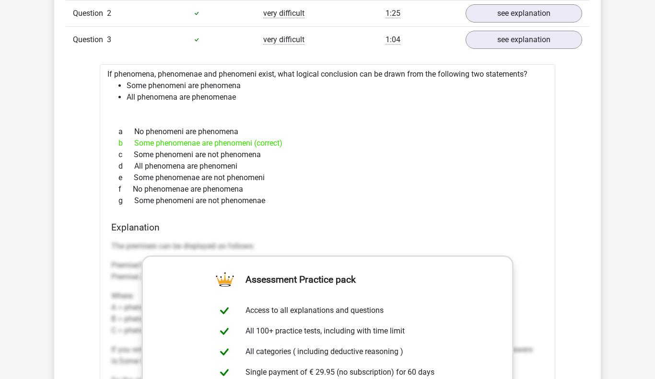
scroll to position [827, 0]
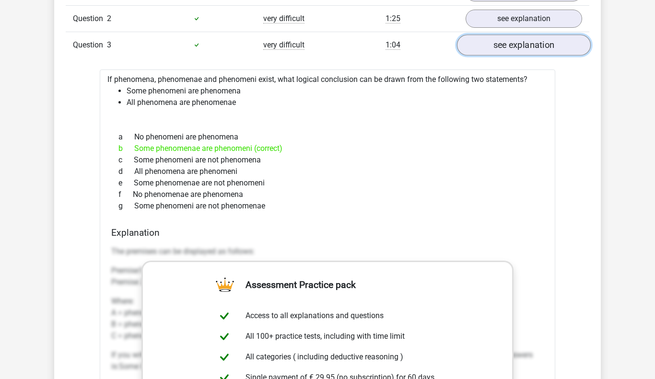
click at [526, 39] on link "see explanation" at bounding box center [524, 45] width 134 height 21
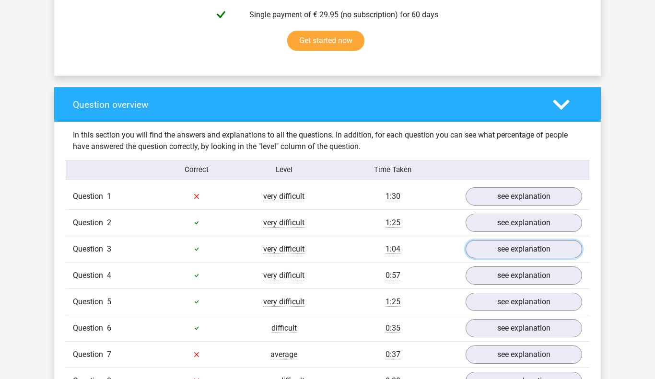
scroll to position [627, 0]
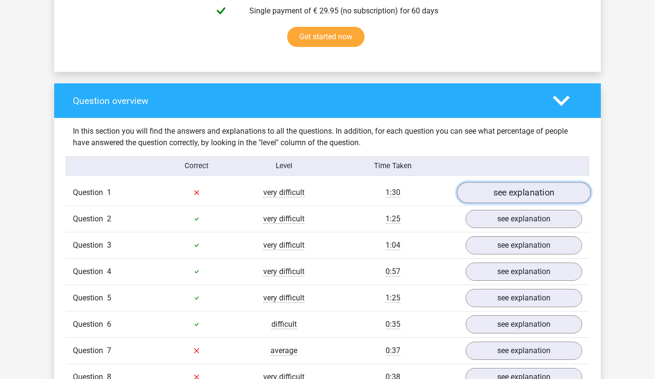
click at [505, 195] on link "see explanation" at bounding box center [524, 192] width 134 height 21
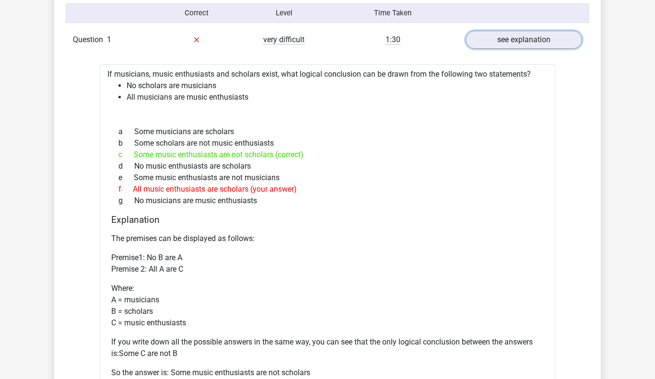
scroll to position [783, 0]
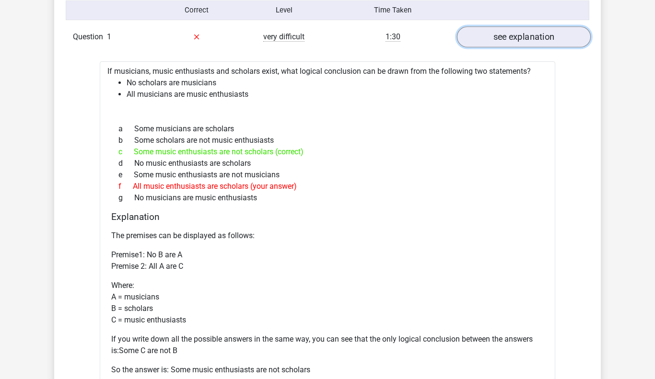
click at [519, 30] on link "see explanation" at bounding box center [524, 36] width 134 height 21
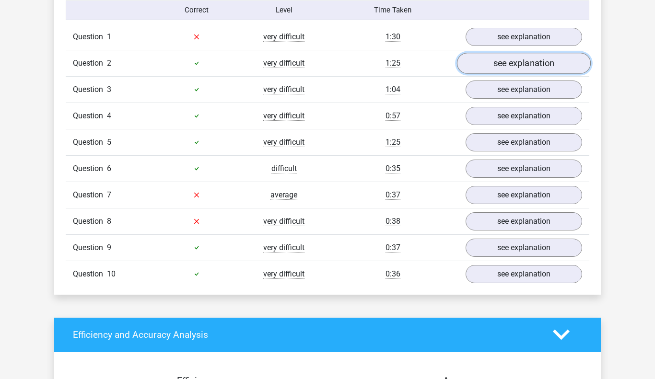
click at [507, 68] on link "see explanation" at bounding box center [524, 63] width 134 height 21
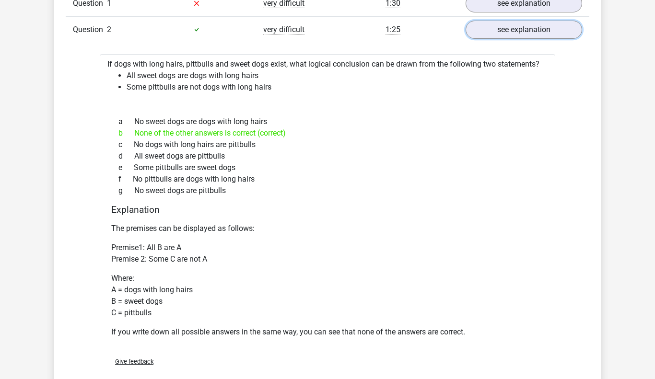
scroll to position [815, 0]
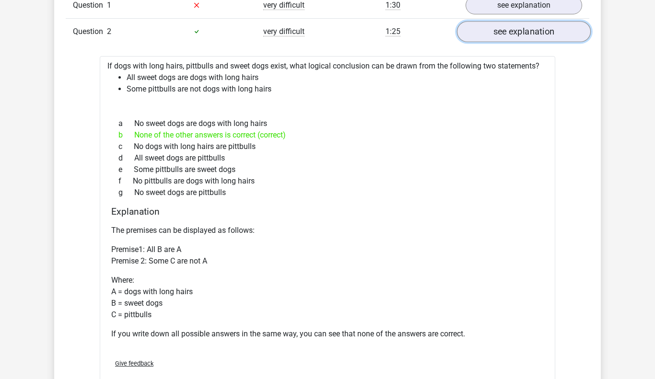
click at [520, 38] on link "see explanation" at bounding box center [524, 31] width 134 height 21
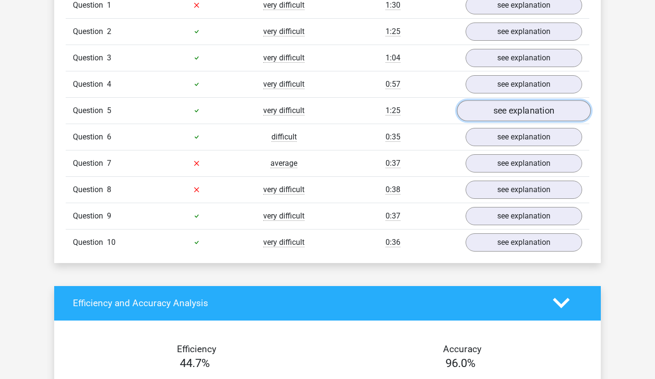
click at [504, 107] on link "see explanation" at bounding box center [524, 110] width 134 height 21
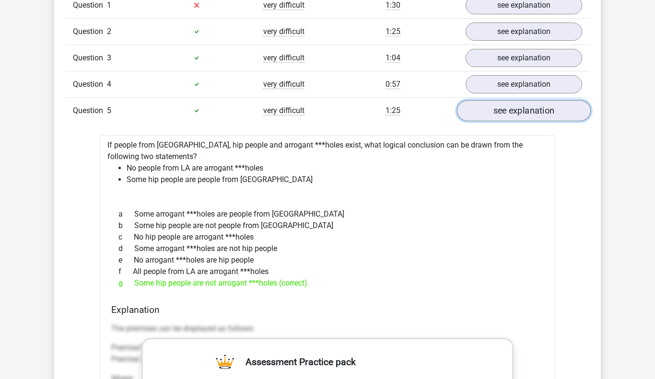
click at [504, 107] on link "see explanation" at bounding box center [524, 110] width 134 height 21
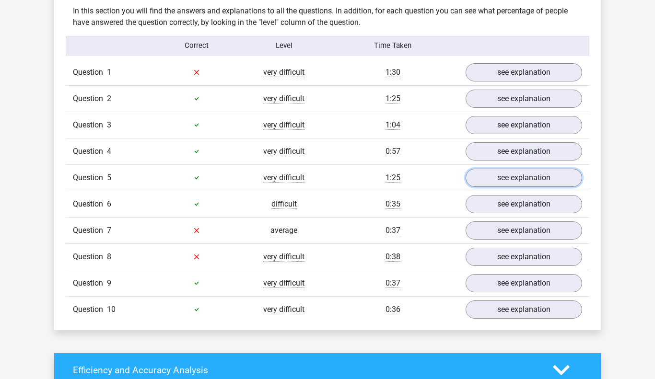
scroll to position [745, 0]
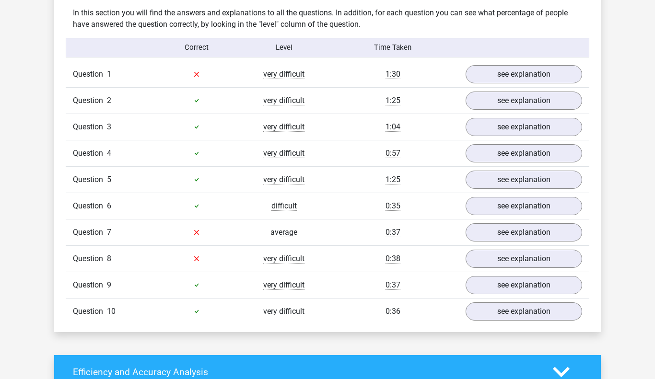
click at [610, 100] on div "Go premium Hoor [EMAIL_ADDRESS][DOMAIN_NAME]" at bounding box center [327, 290] width 655 height 2070
